Goal: Check status

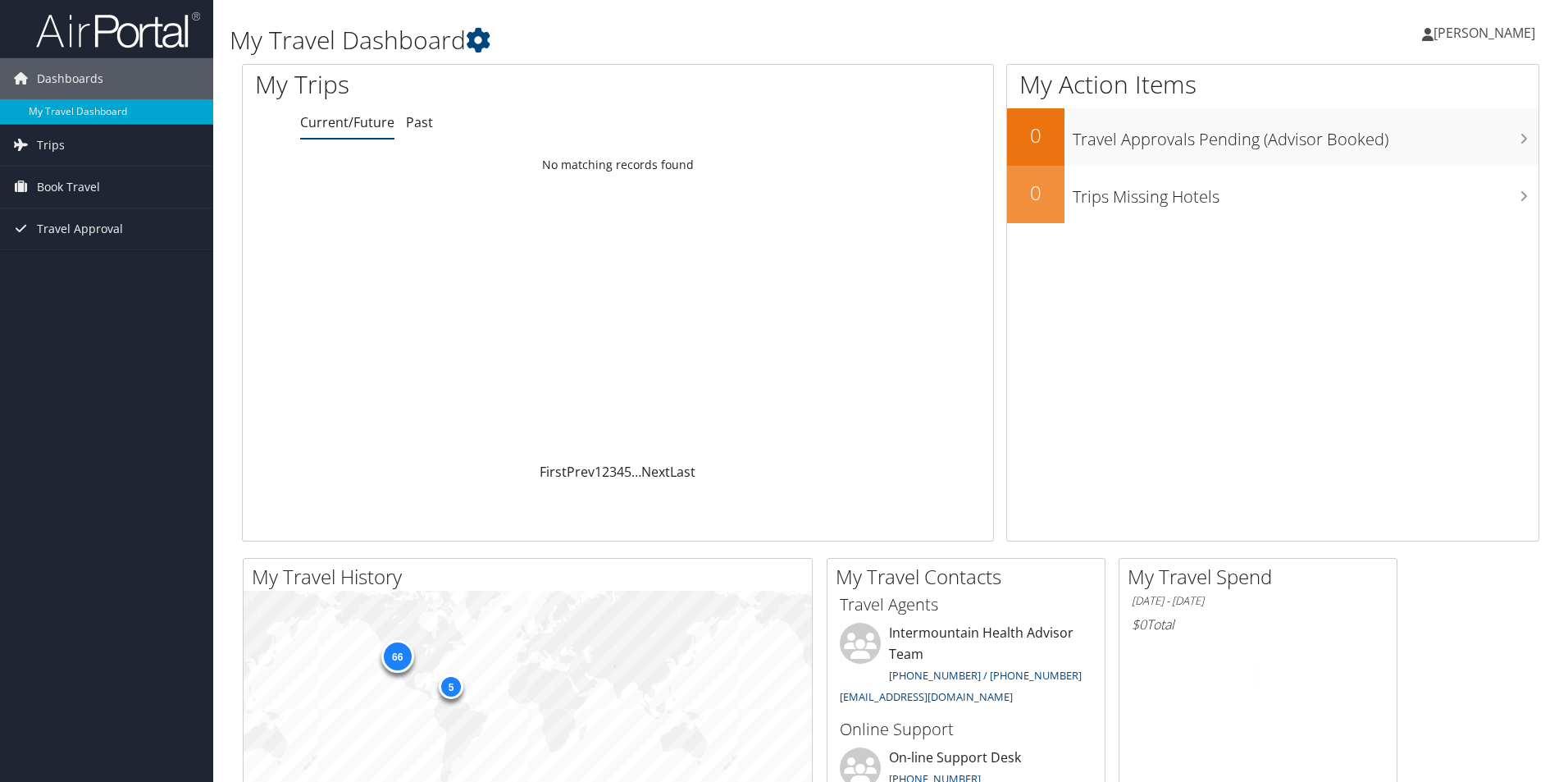
click at [418, 120] on link "Past" at bounding box center [419, 122] width 27 height 18
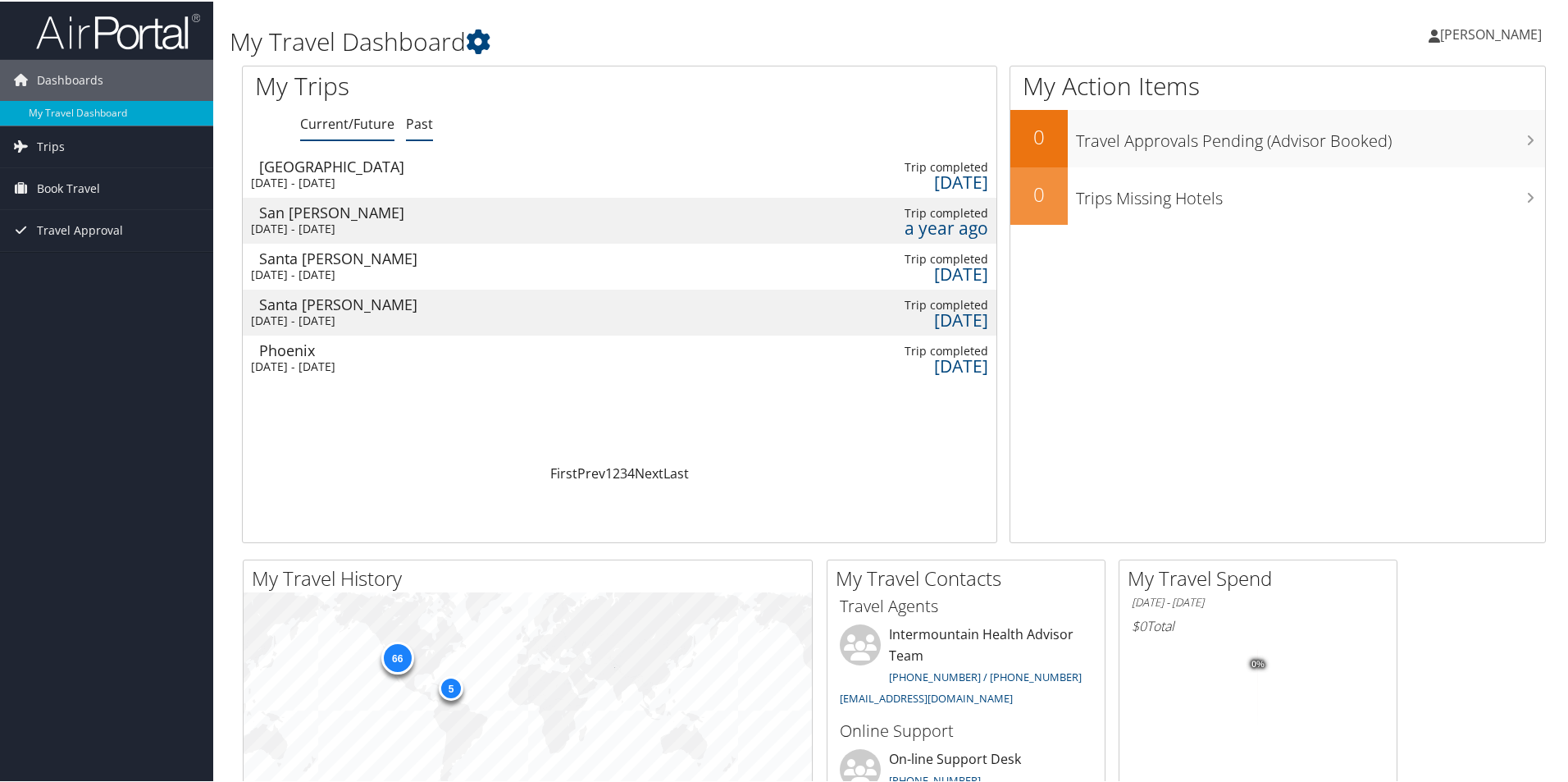
click at [358, 121] on link "Current/Future" at bounding box center [347, 122] width 94 height 18
